Goal: Task Accomplishment & Management: Manage account settings

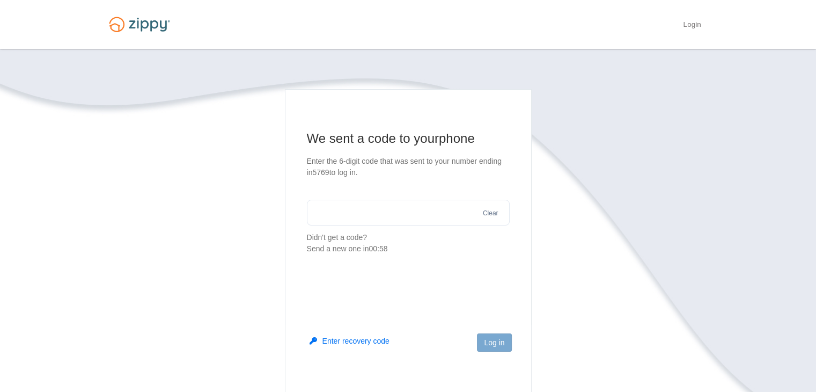
click at [418, 217] on input "text" at bounding box center [408, 213] width 203 height 26
type input "******"
click at [500, 347] on button "Log in" at bounding box center [494, 342] width 34 height 18
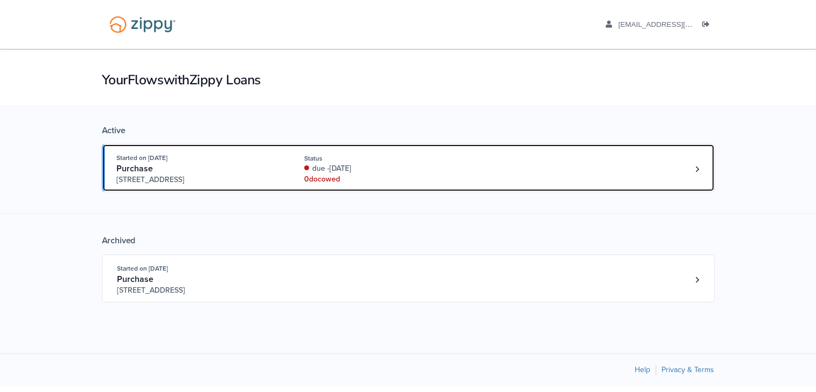
click at [264, 164] on div "Purchase" at bounding box center [198, 168] width 164 height 11
